Goal: Information Seeking & Learning: Learn about a topic

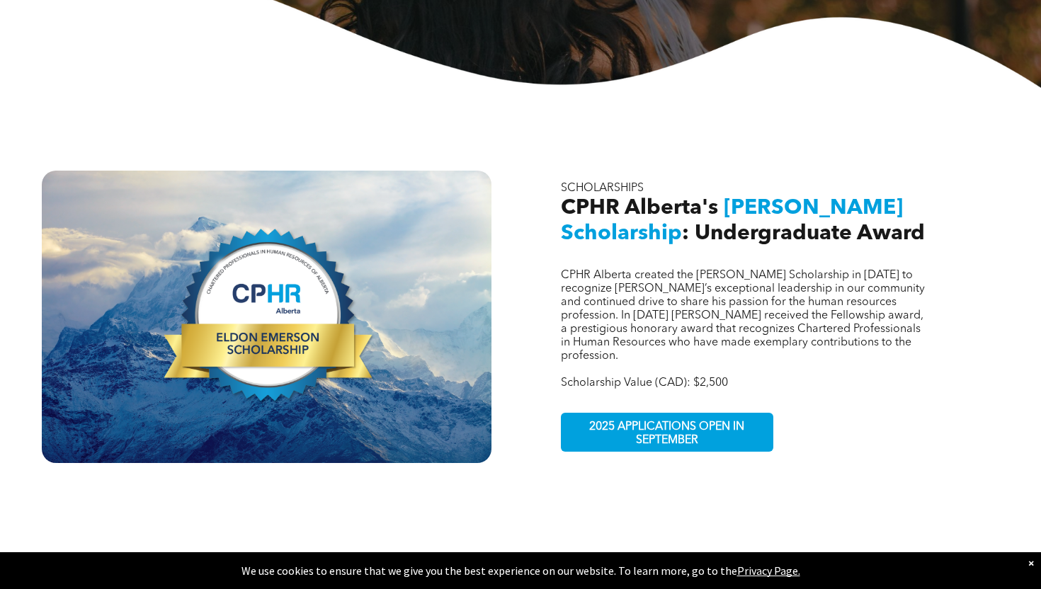
scroll to position [392, 0]
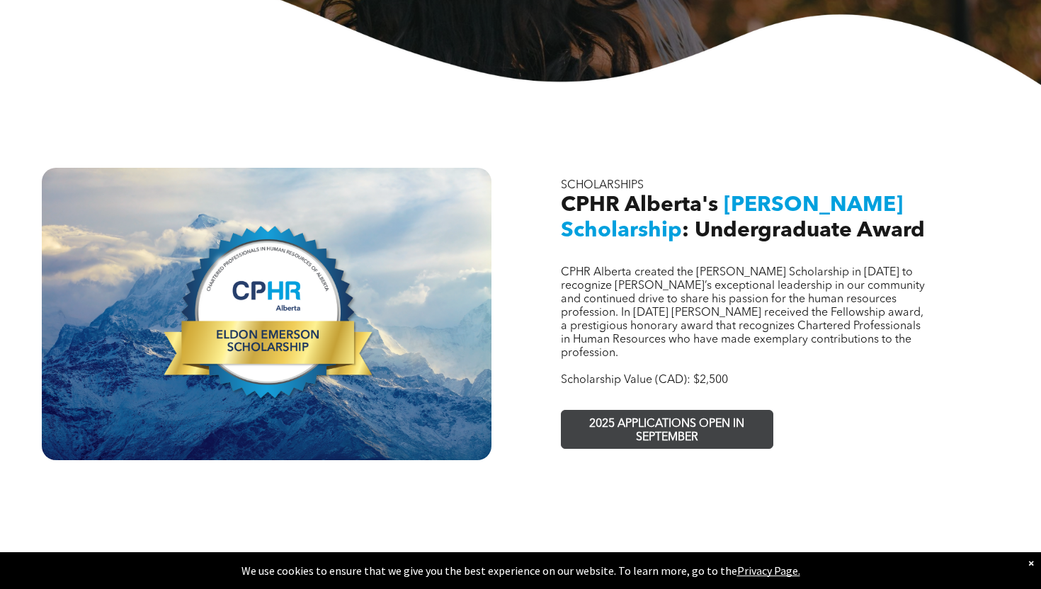
click at [596, 411] on span "2025 APPLICATIONS OPEN IN SEPTEMBER" at bounding box center [667, 431] width 207 height 41
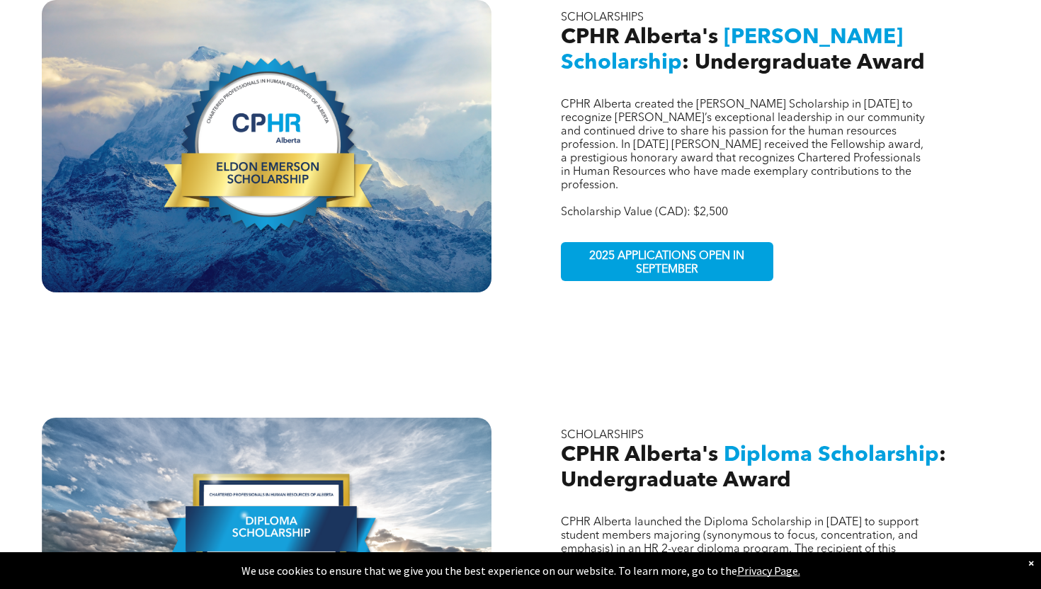
scroll to position [544, 0]
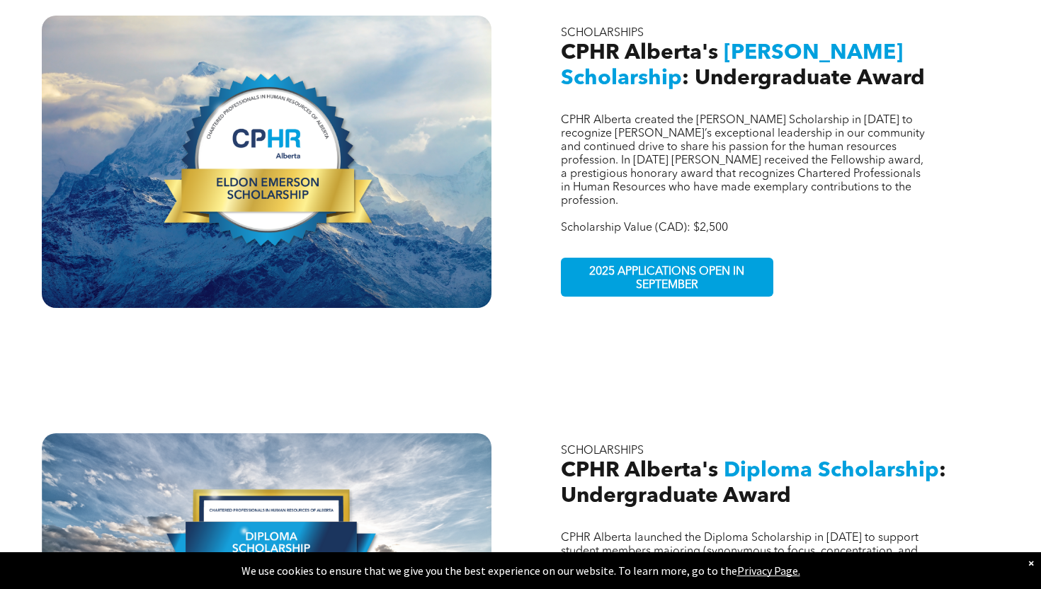
click at [626, 43] on span "CPHR Alberta's" at bounding box center [639, 53] width 157 height 21
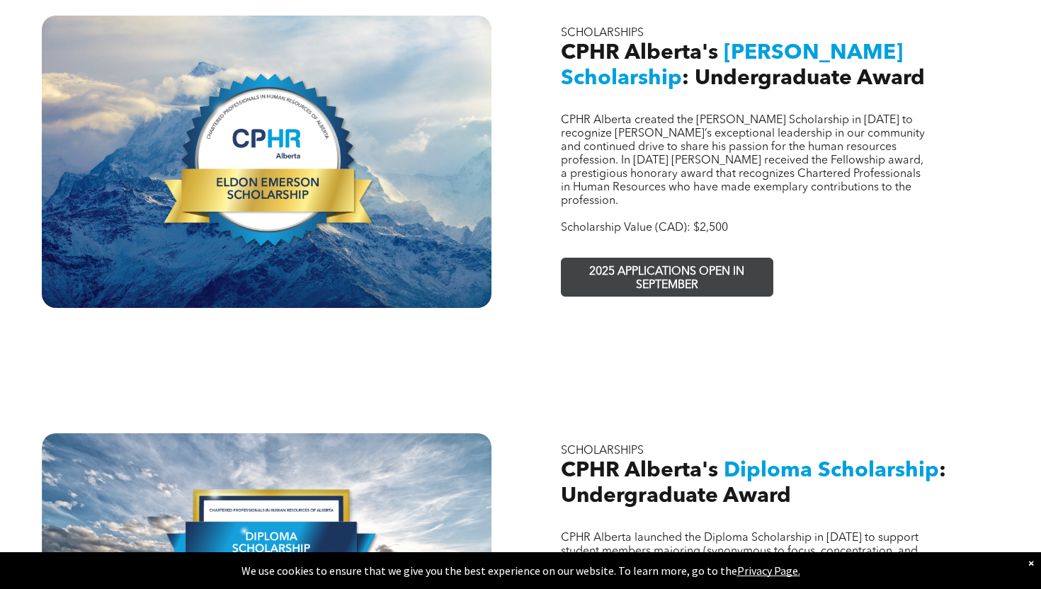
click at [685, 272] on span "2025 APPLICATIONS OPEN IN SEPTEMBER" at bounding box center [667, 279] width 207 height 41
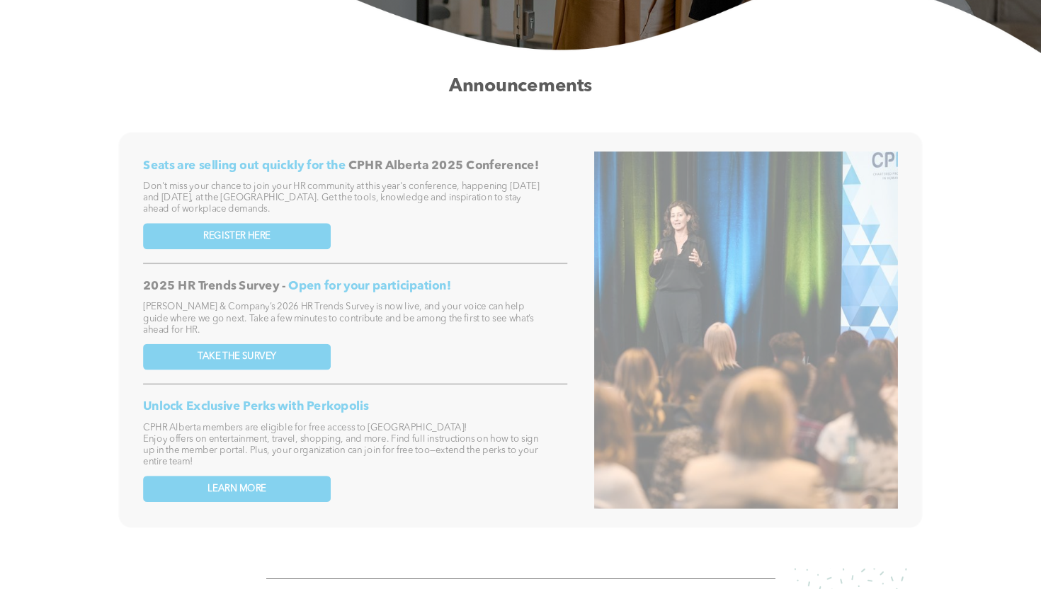
scroll to position [2, 0]
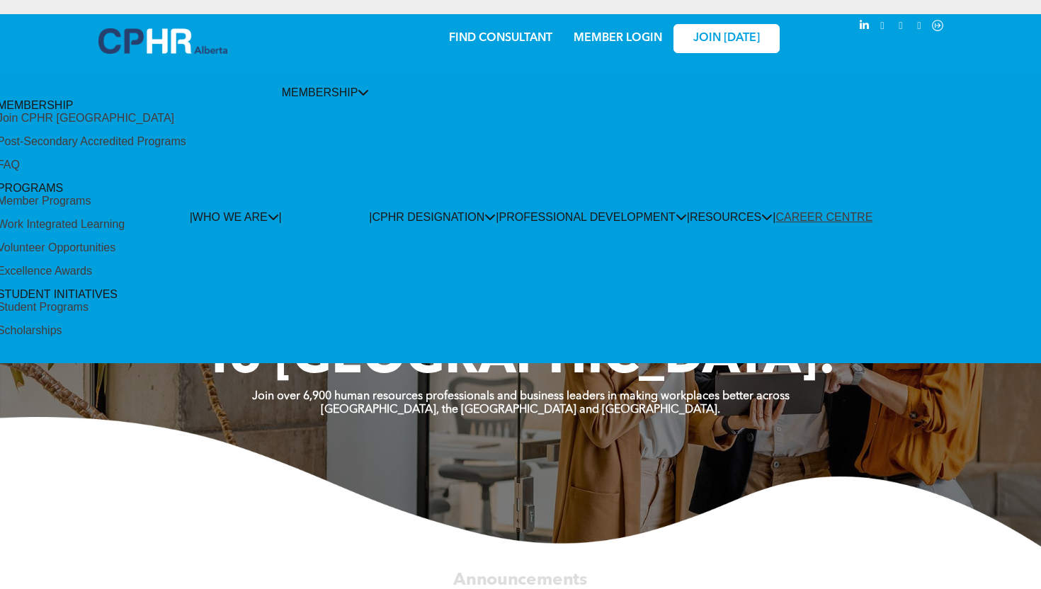
click at [62, 324] on div "Scholarships" at bounding box center [29, 330] width 65 height 13
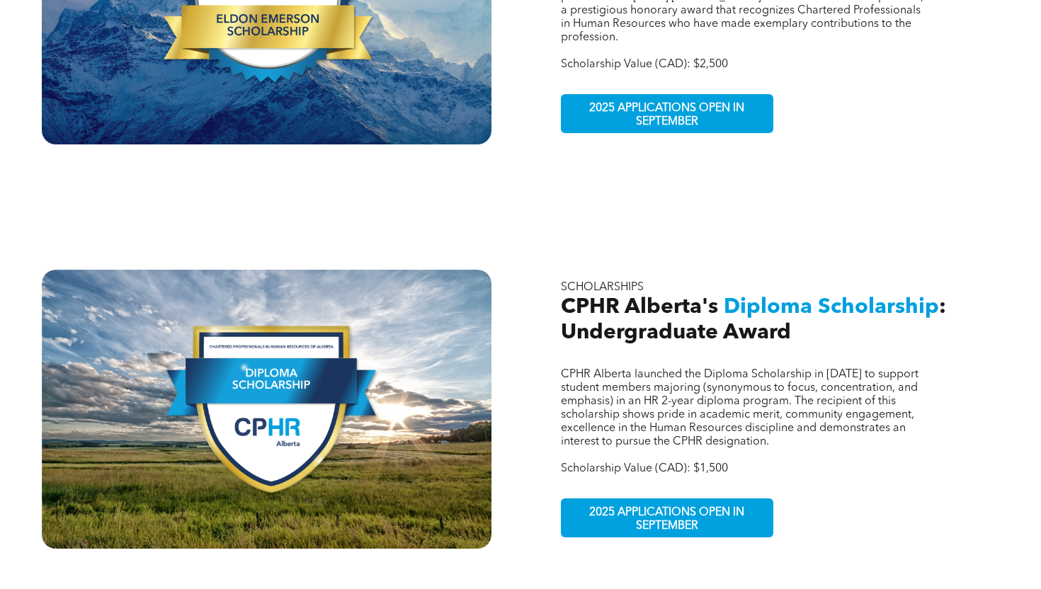
scroll to position [735, 0]
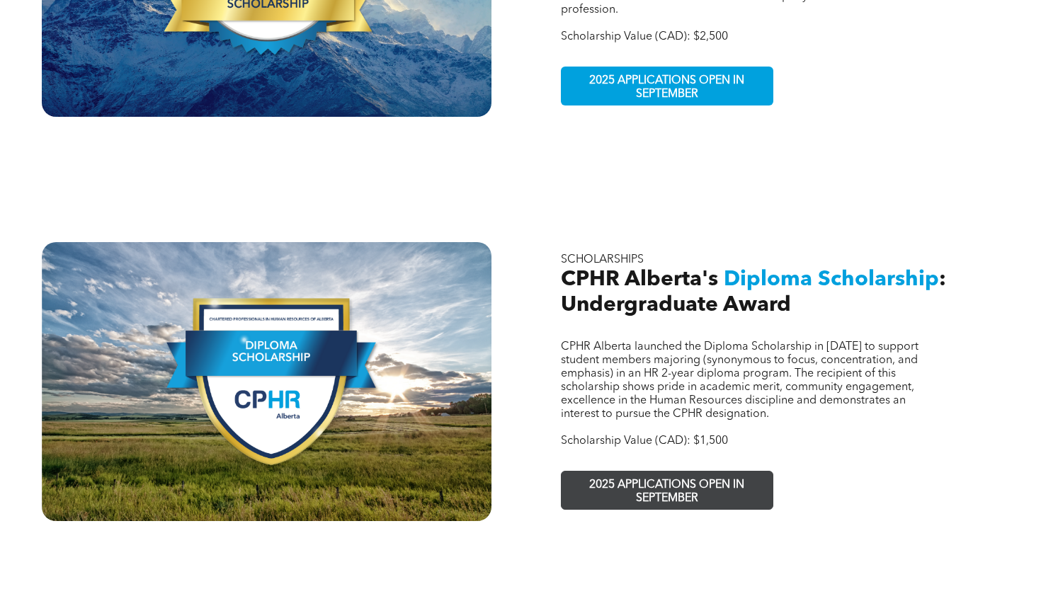
click at [697, 472] on span "2025 APPLICATIONS OPEN IN SEPTEMBER" at bounding box center [667, 492] width 207 height 41
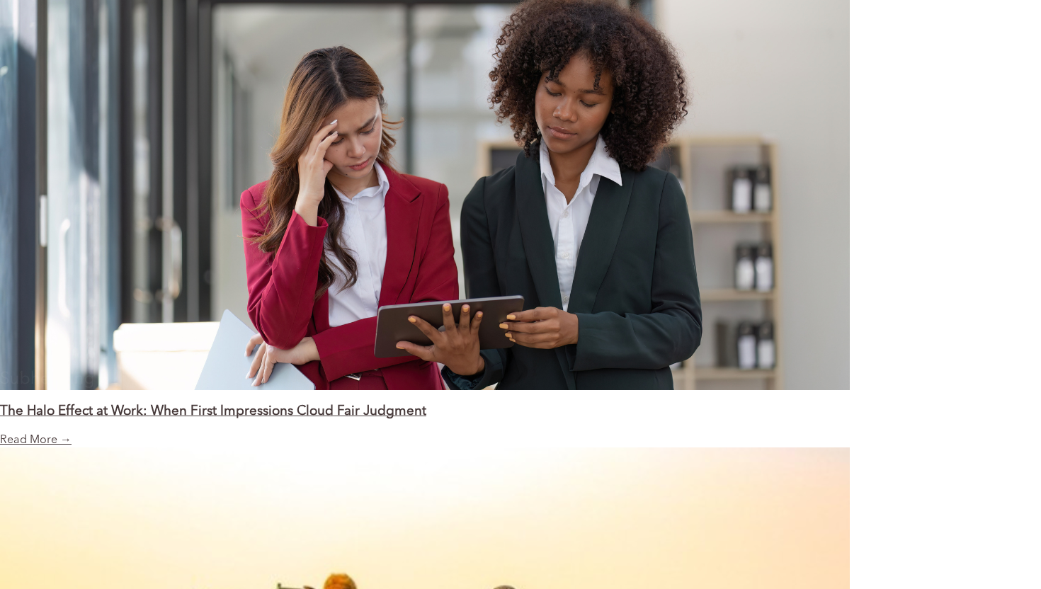
scroll to position [1129, 0]
